Goal: Task Accomplishment & Management: Use online tool/utility

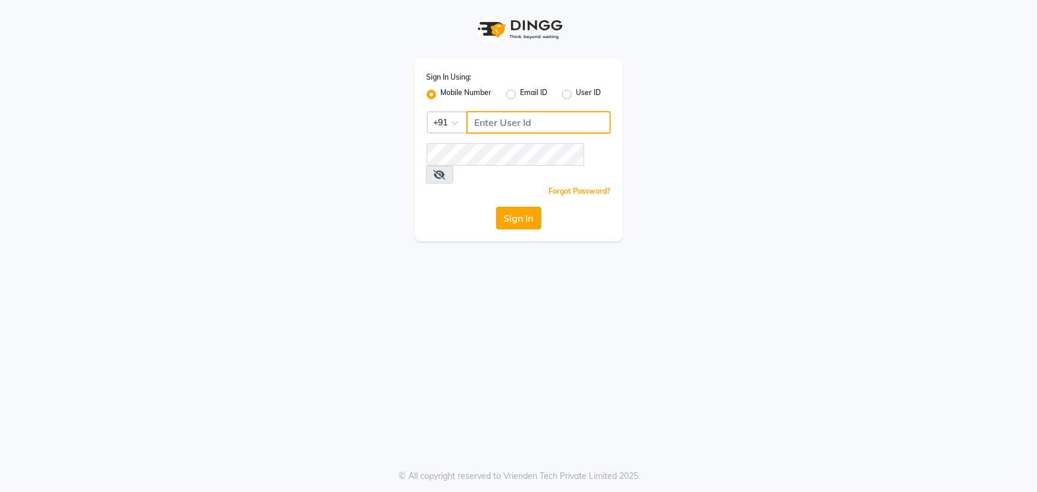
type input "7097097977"
click at [532, 207] on button "Sign In" at bounding box center [518, 218] width 45 height 23
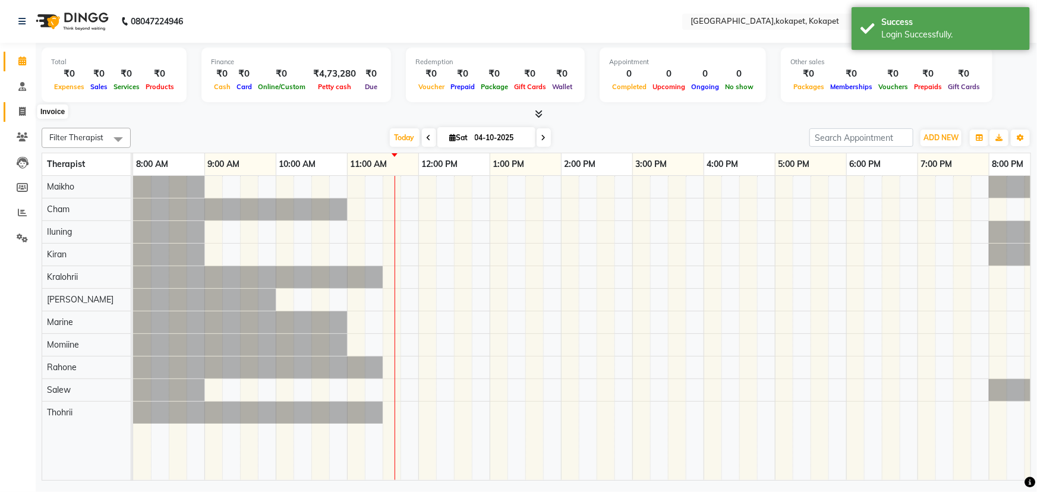
click at [26, 107] on span at bounding box center [22, 112] width 21 height 14
select select "5849"
select select "service"
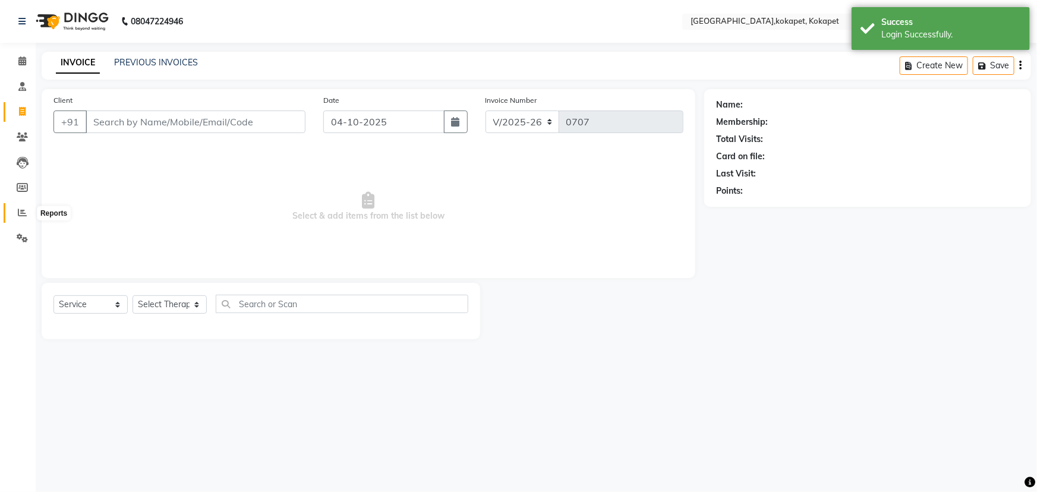
click at [17, 212] on span at bounding box center [22, 213] width 21 height 14
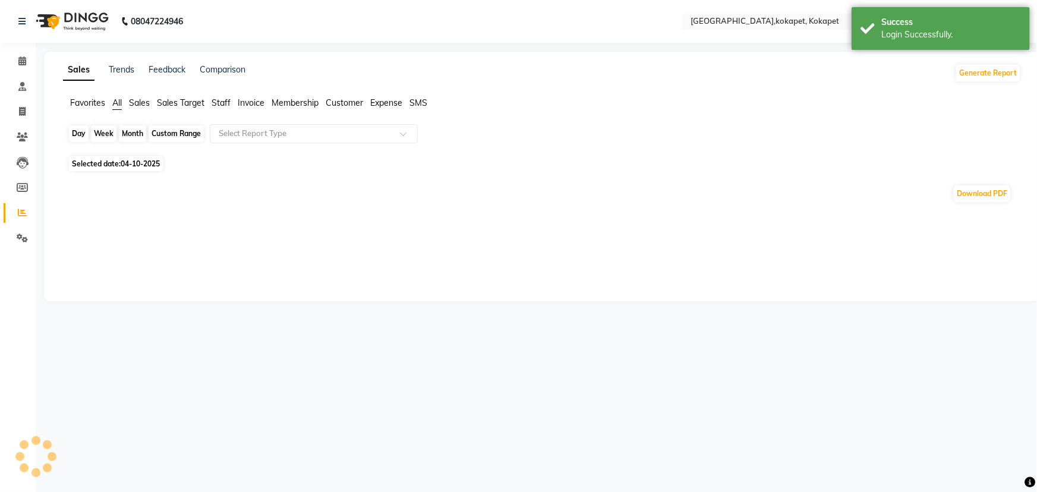
click at [77, 132] on div "Day" at bounding box center [79, 133] width 20 height 17
select select "10"
select select "2025"
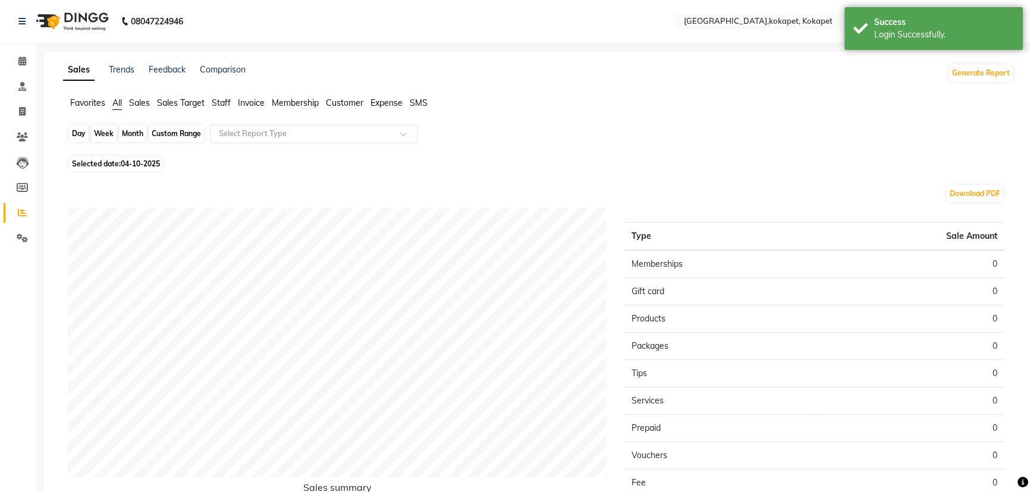
click at [76, 136] on div "Day" at bounding box center [79, 133] width 20 height 17
select select "10"
select select "2025"
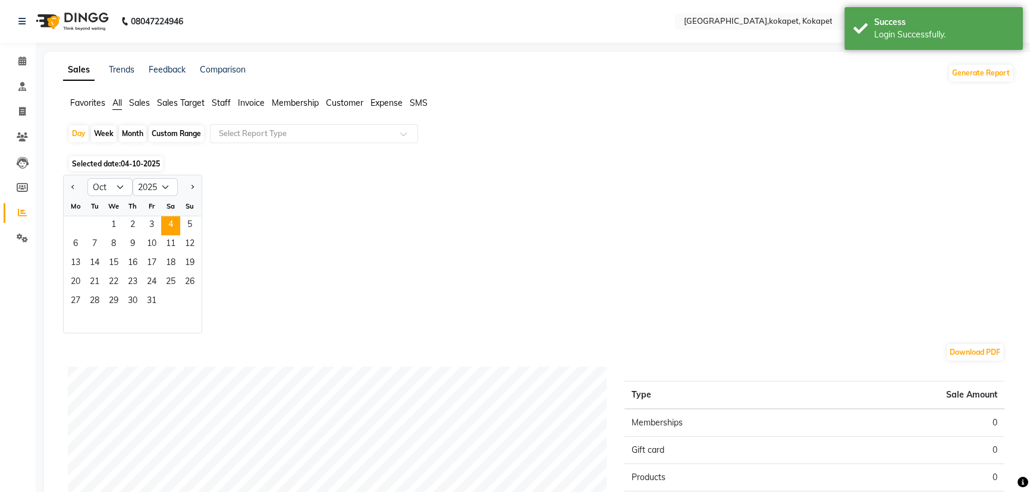
click at [152, 211] on div "Fr" at bounding box center [151, 206] width 19 height 19
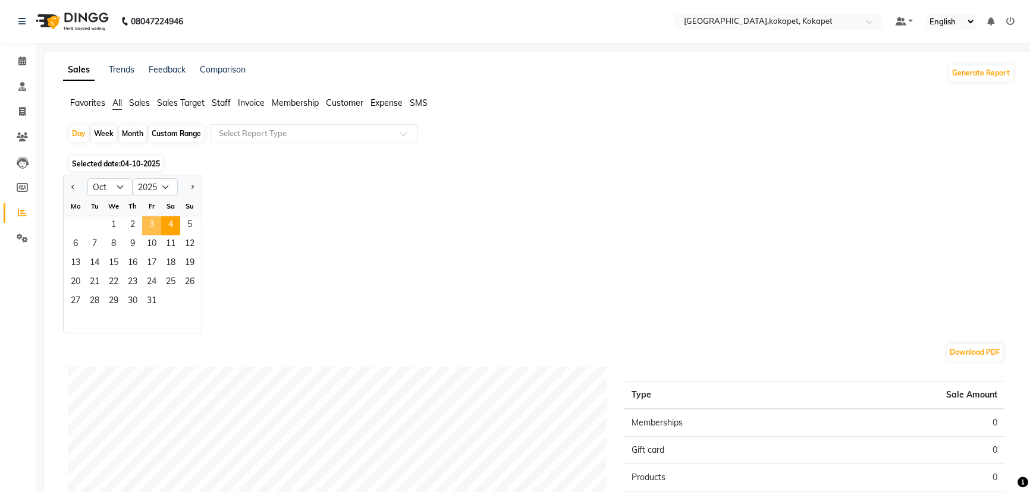
click at [149, 219] on span "3" at bounding box center [151, 225] width 19 height 19
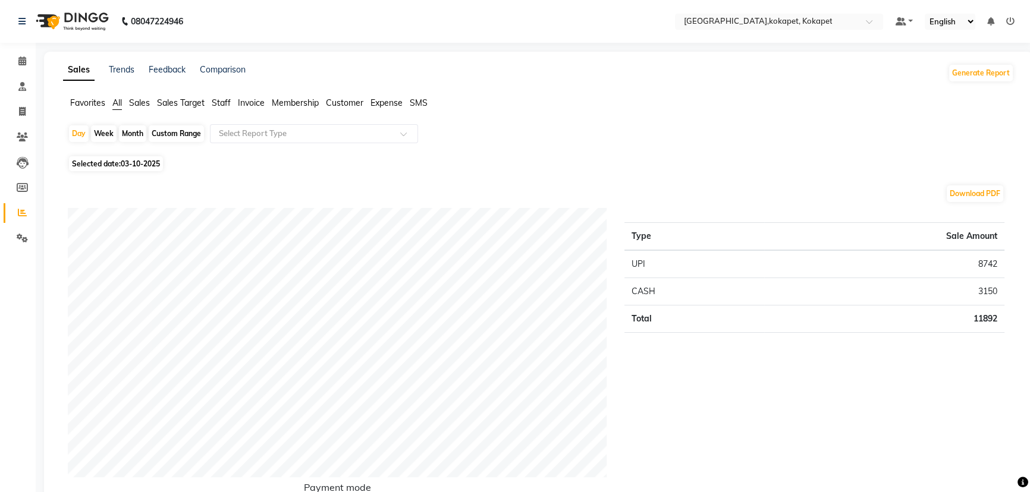
click at [405, 143] on div "Day Week Month Custom Range Select Report Type" at bounding box center [538, 138] width 941 height 29
click at [399, 137] on div at bounding box center [313, 134] width 207 height 12
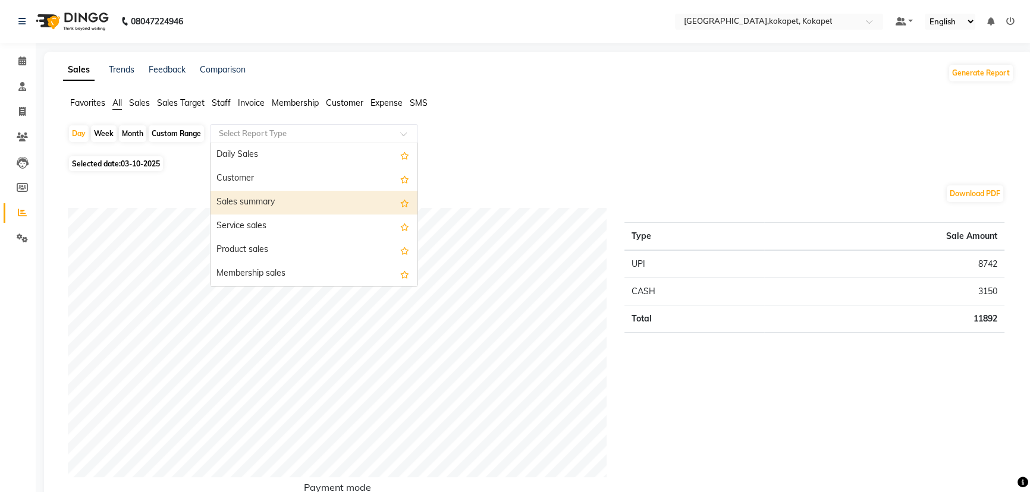
click at [372, 202] on div "Sales summary" at bounding box center [313, 203] width 207 height 24
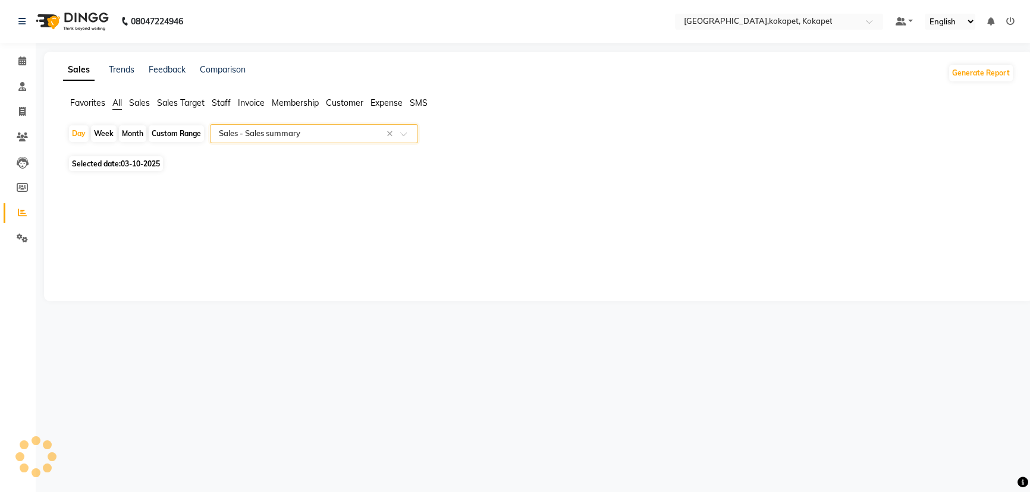
select select "full_report"
select select "pdf"
click at [78, 137] on div "Day" at bounding box center [79, 133] width 20 height 17
select select "10"
select select "2025"
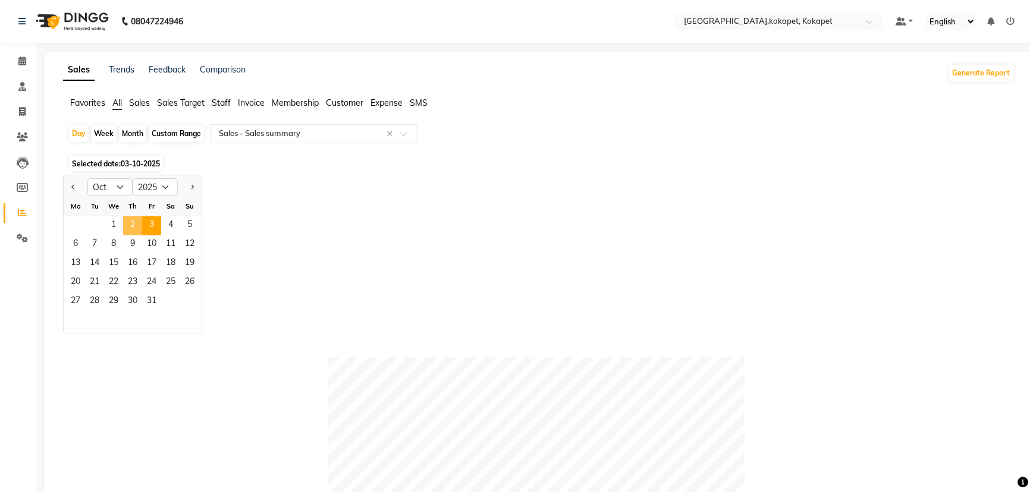
click at [131, 225] on span "2" at bounding box center [132, 225] width 19 height 19
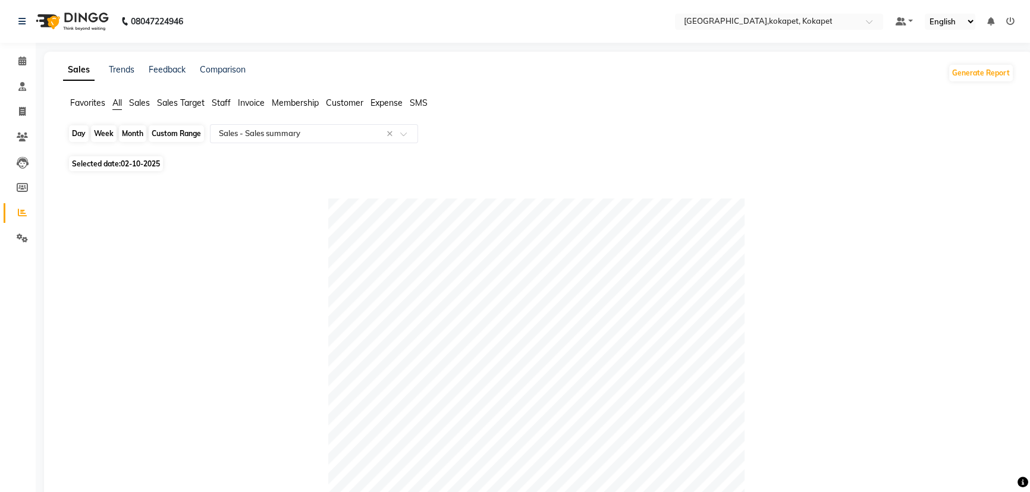
click at [74, 127] on div "Day" at bounding box center [79, 133] width 20 height 17
select select "10"
select select "2025"
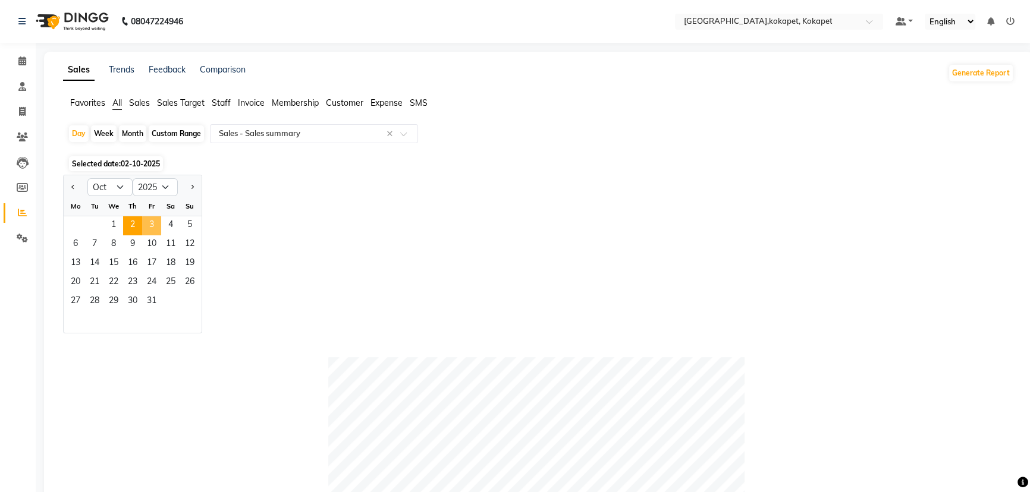
click at [149, 218] on span "3" at bounding box center [151, 225] width 19 height 19
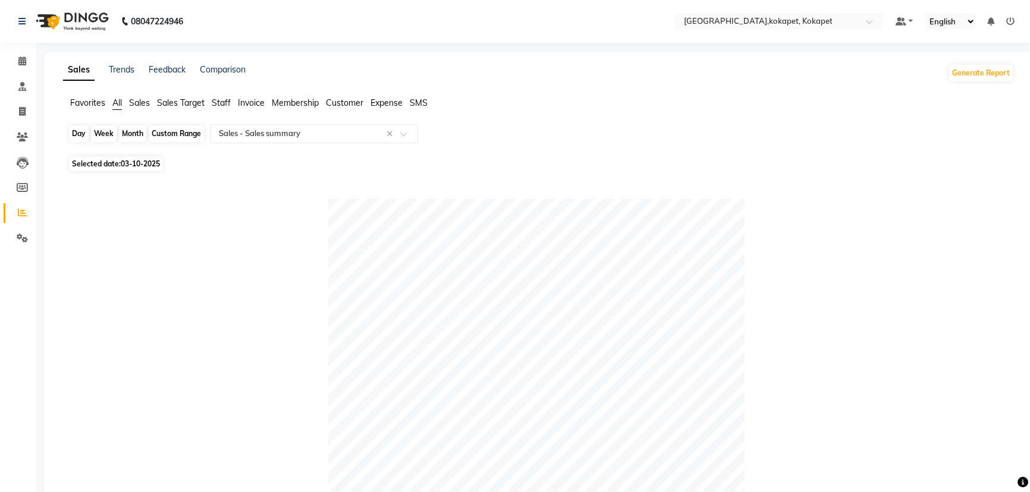
click at [79, 133] on div "Day" at bounding box center [79, 133] width 20 height 17
select select "10"
select select "2025"
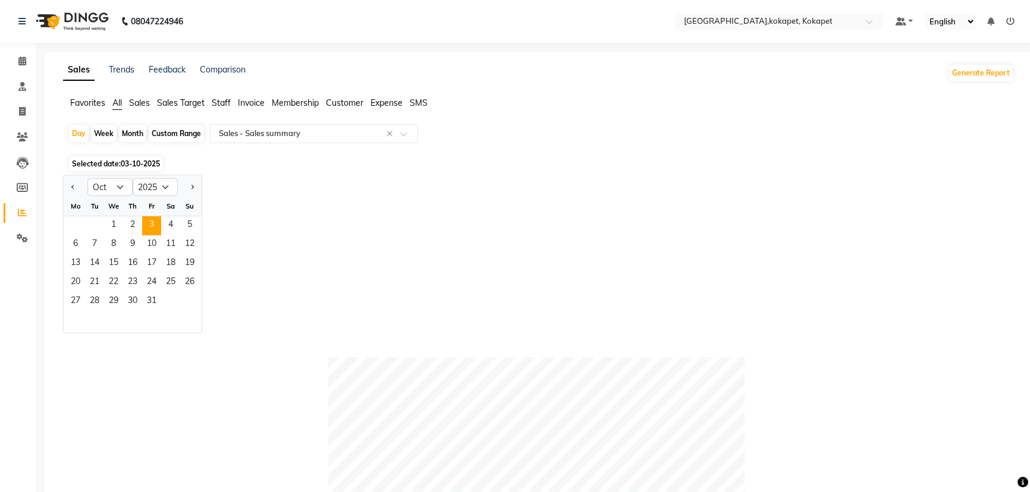
click at [145, 105] on span "Sales" at bounding box center [139, 102] width 21 height 11
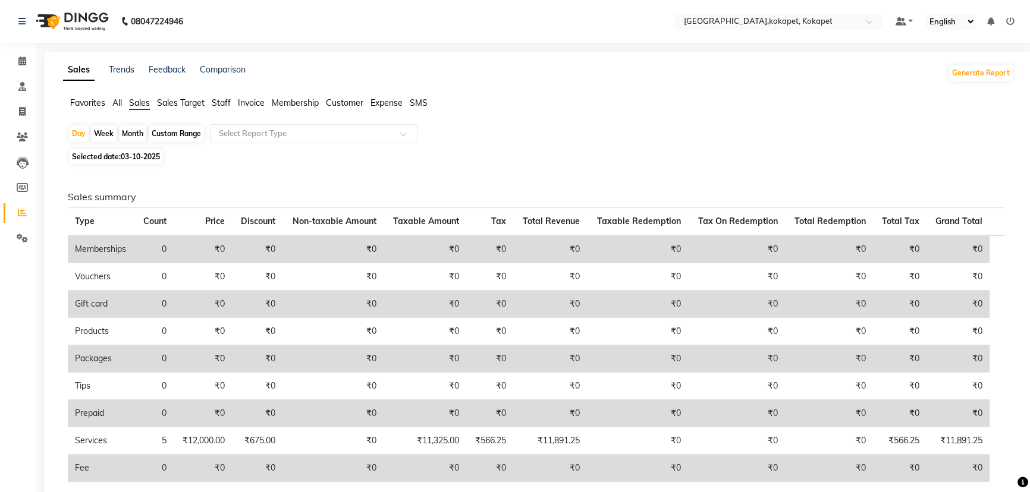
click at [100, 90] on div "Sales Trends Feedback Comparison Generate Report Favorites All Sales Sales Targ…" at bounding box center [538, 351] width 989 height 599
click at [117, 104] on span "All" at bounding box center [117, 102] width 10 height 11
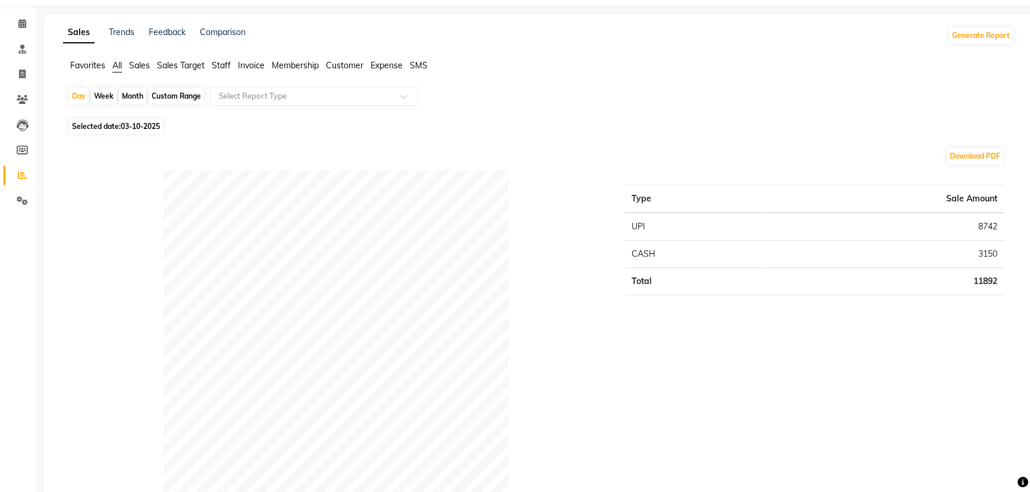
scroll to position [54, 0]
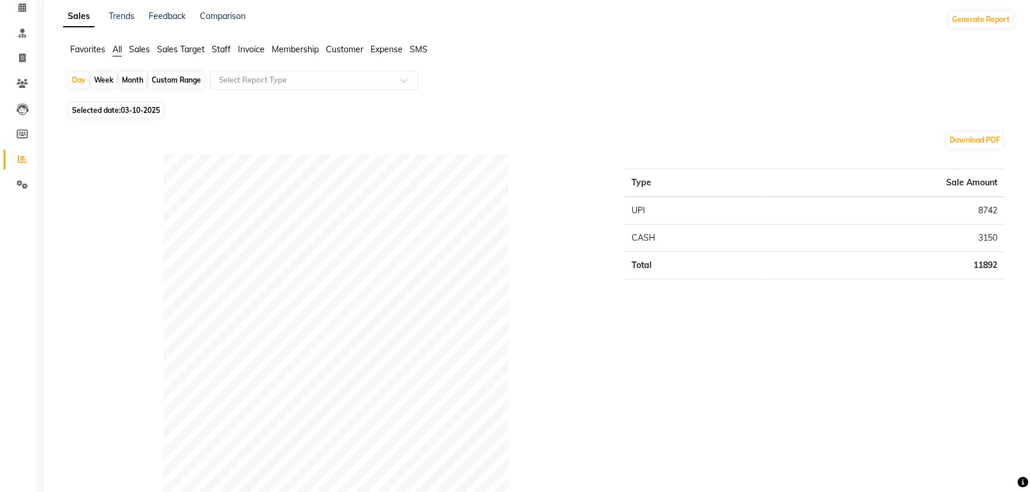
click at [139, 53] on span "Sales" at bounding box center [139, 49] width 21 height 11
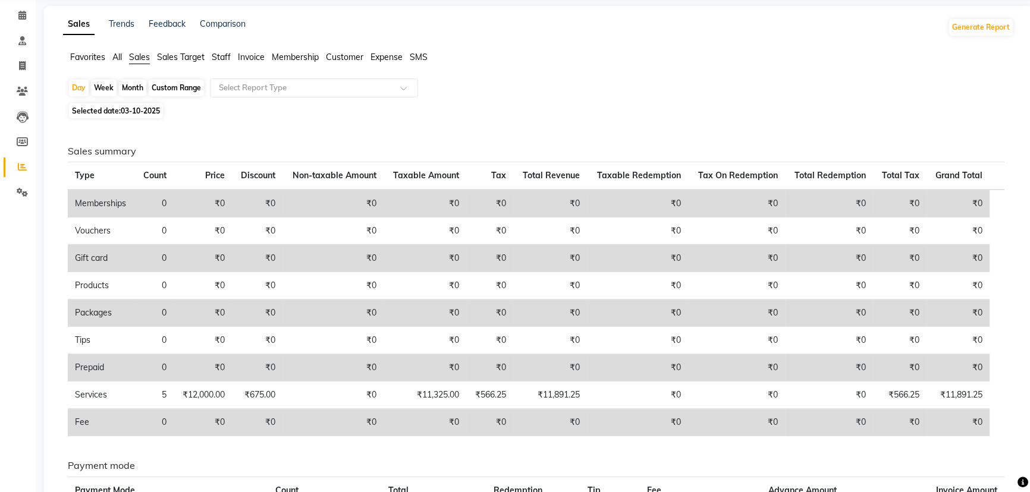
scroll to position [0, 0]
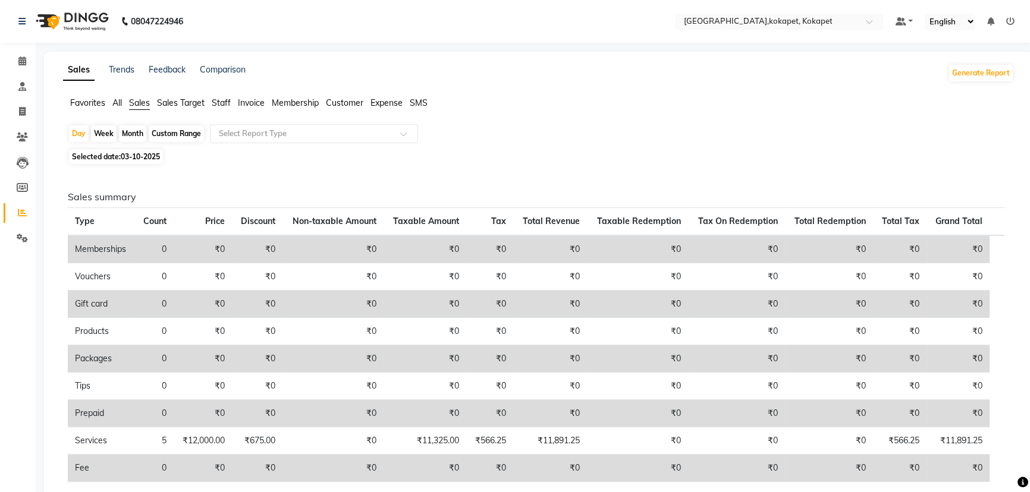
click at [124, 116] on div "Favorites All Sales Sales Target Staff Invoice Membership Customer Expense SMS" at bounding box center [538, 108] width 968 height 23
click at [120, 104] on span "All" at bounding box center [117, 102] width 10 height 11
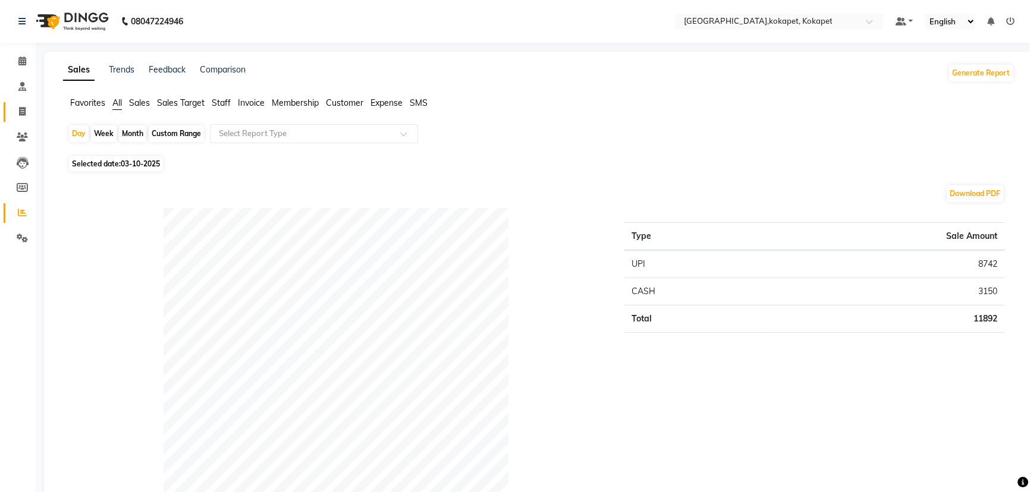
click at [19, 114] on icon at bounding box center [22, 111] width 7 height 9
select select "service"
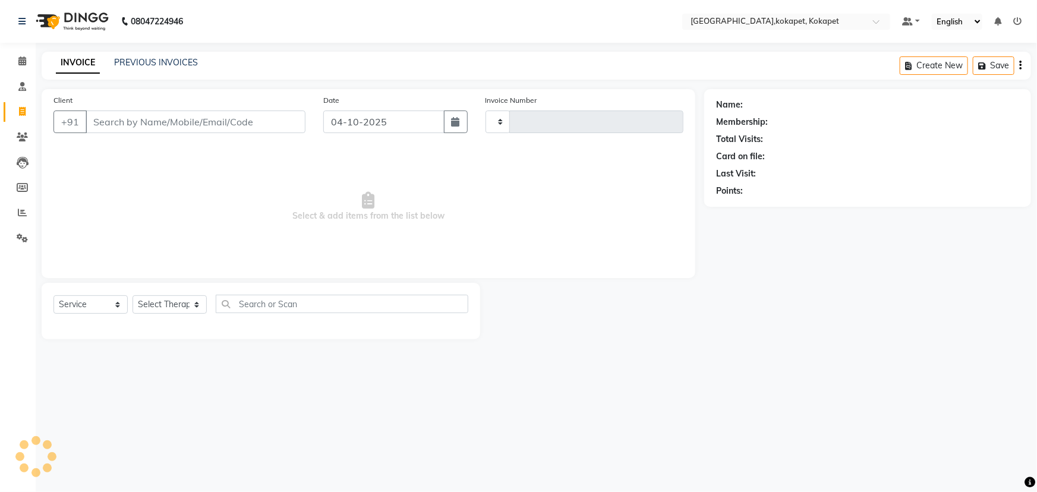
type input "0707"
select select "5849"
click at [155, 61] on link "PREVIOUS INVOICES" at bounding box center [156, 62] width 84 height 11
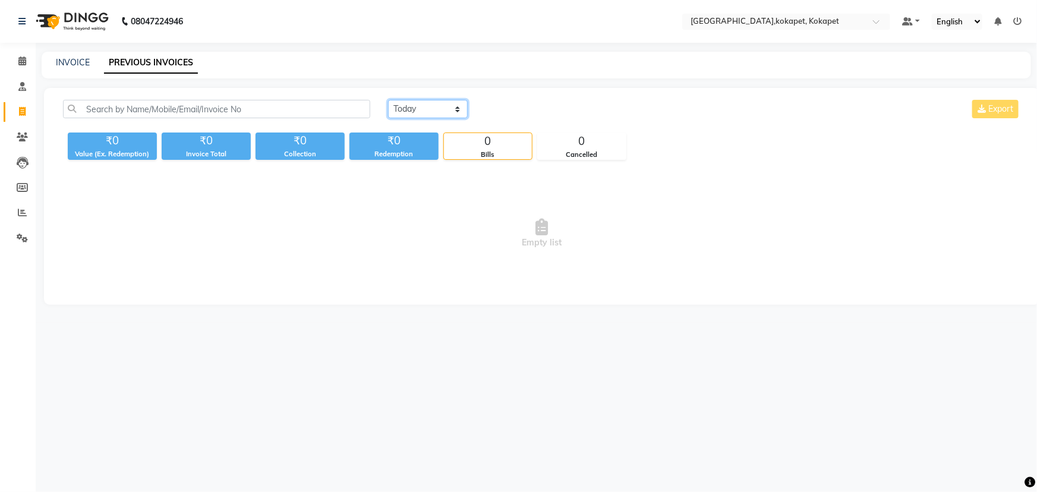
click at [400, 110] on select "[DATE] [DATE] Custom Range" at bounding box center [428, 109] width 80 height 18
select select "[DATE]"
click at [388, 100] on select "[DATE] [DATE] Custom Range" at bounding box center [428, 109] width 80 height 18
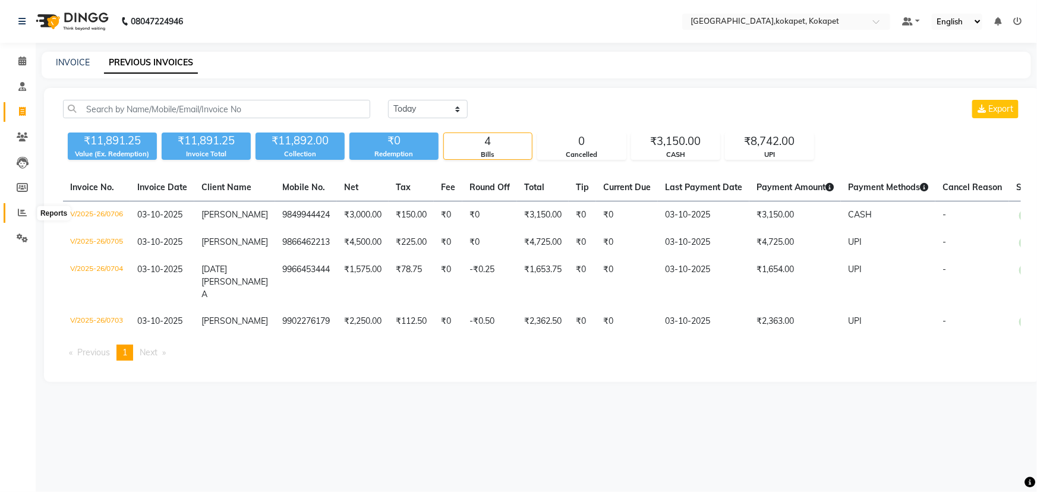
click at [12, 210] on span at bounding box center [22, 213] width 21 height 14
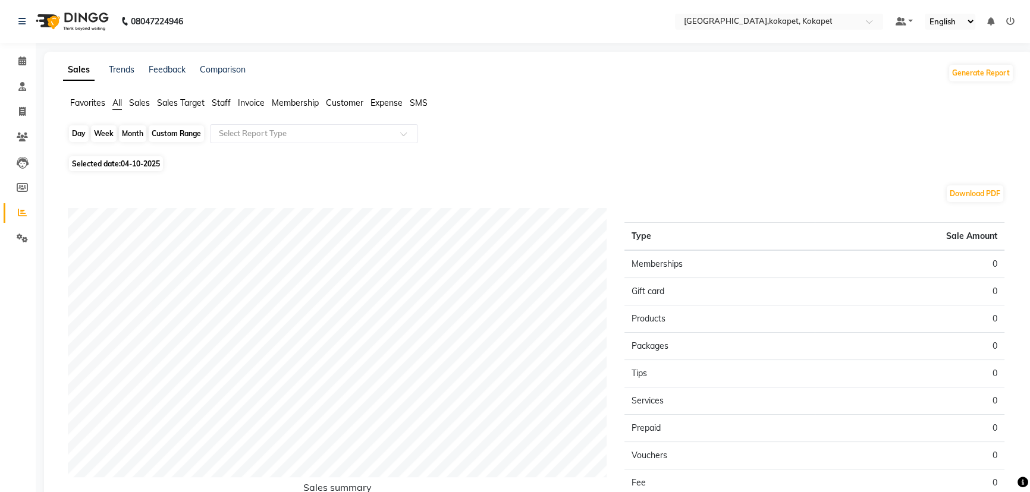
click at [77, 134] on div "Day" at bounding box center [79, 133] width 20 height 17
select select "10"
select select "2025"
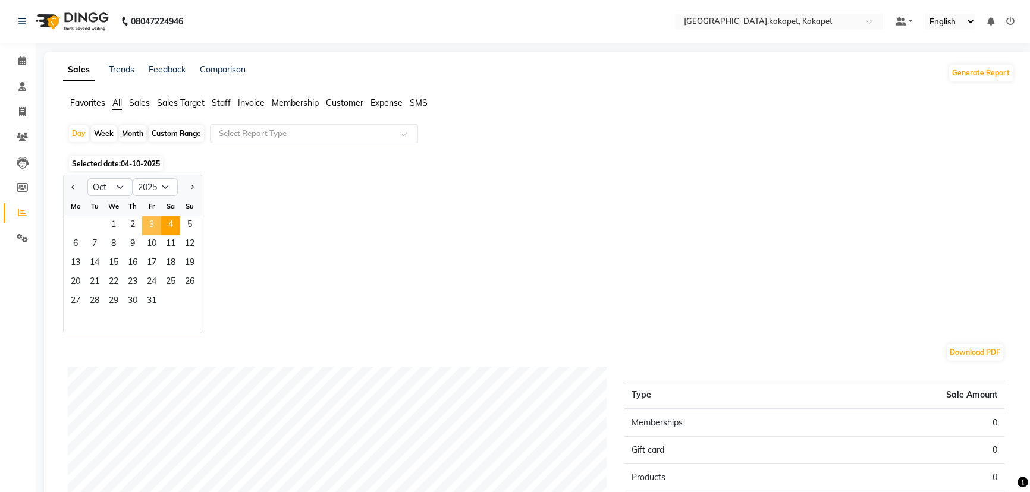
click at [152, 233] on span "3" at bounding box center [151, 225] width 19 height 19
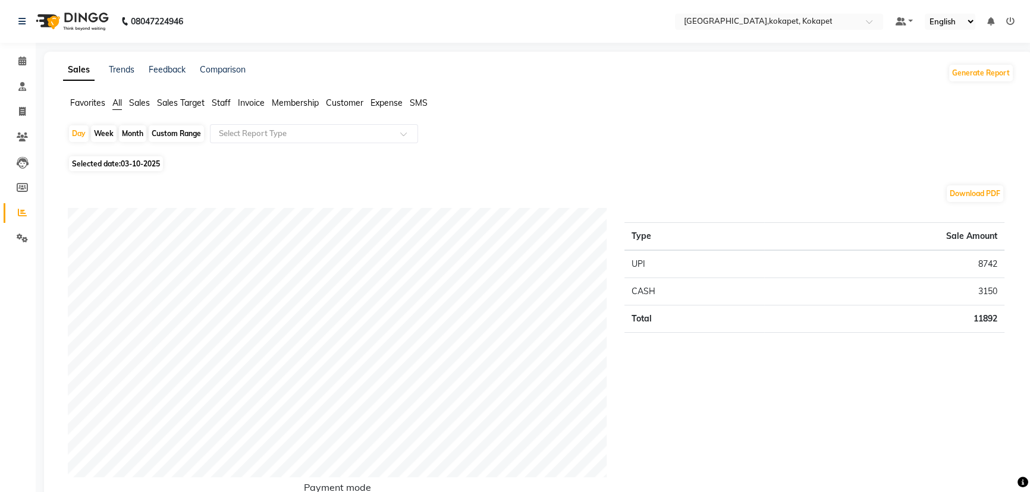
click at [135, 97] on li "Sales" at bounding box center [139, 103] width 21 height 12
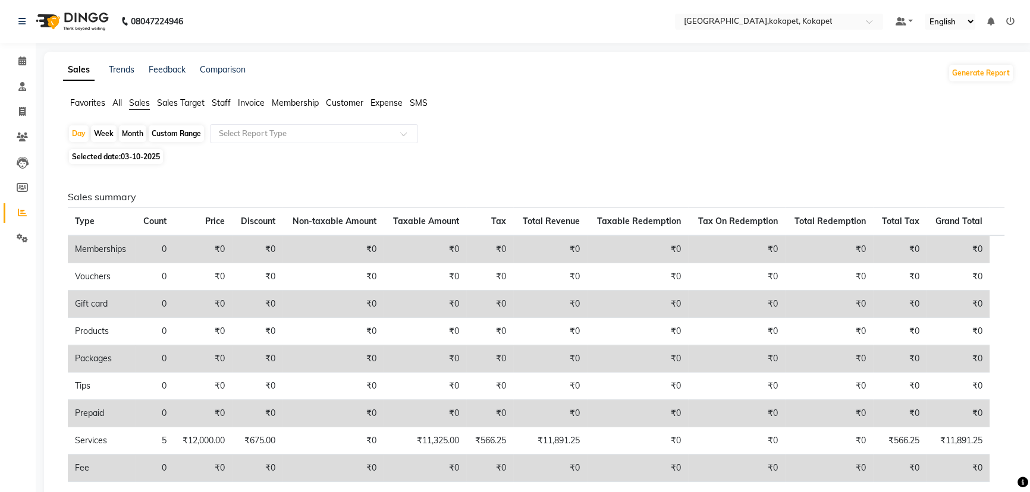
click at [135, 100] on span "Sales" at bounding box center [139, 102] width 21 height 11
click at [19, 109] on icon at bounding box center [22, 111] width 7 height 9
select select "5849"
select select "service"
